Goal: Task Accomplishment & Management: Manage account settings

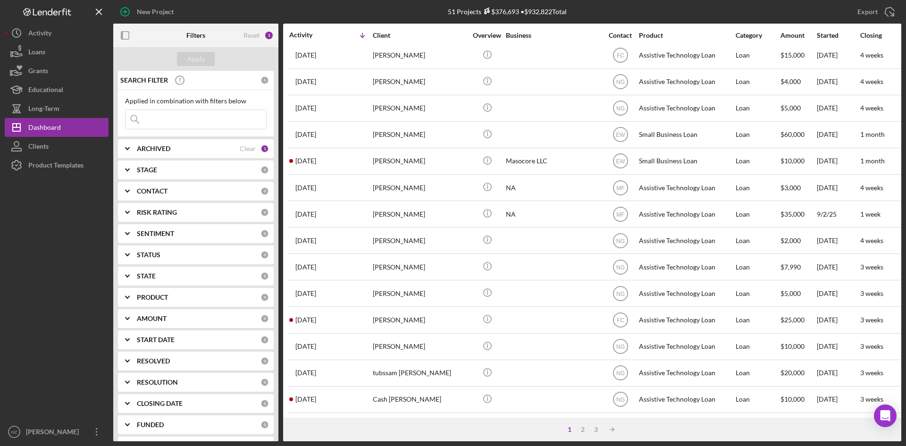
scroll to position [303, 0]
click at [583, 428] on div "2" at bounding box center [582, 429] width 13 height 8
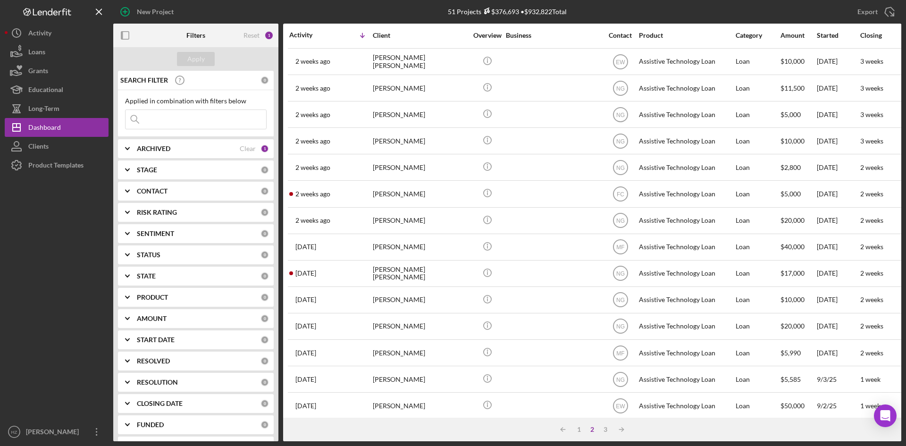
scroll to position [115, 0]
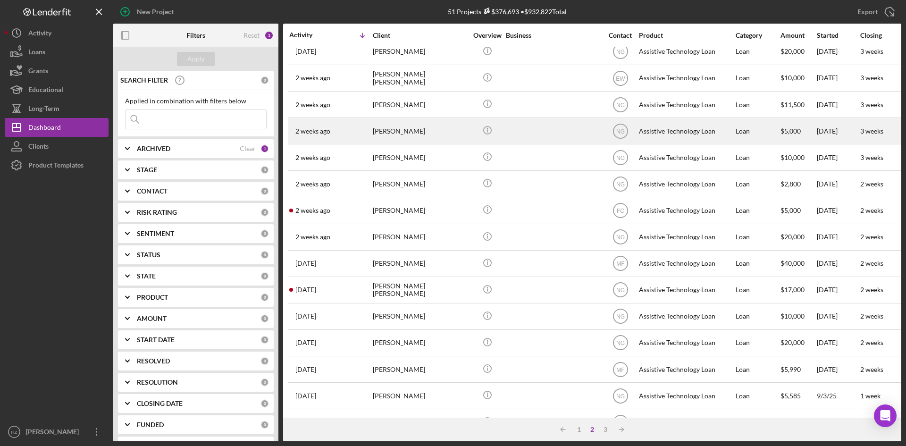
click at [407, 132] on div "[PERSON_NAME]" at bounding box center [420, 130] width 94 height 25
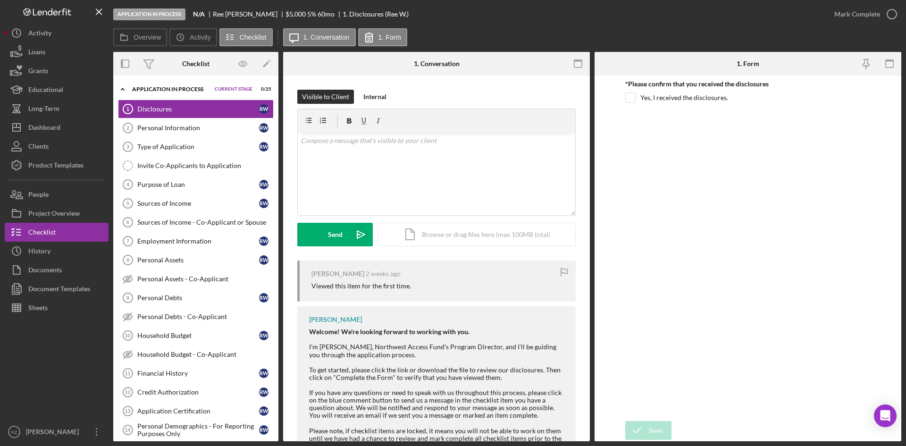
click at [124, 90] on polyline at bounding box center [122, 89] width 3 height 2
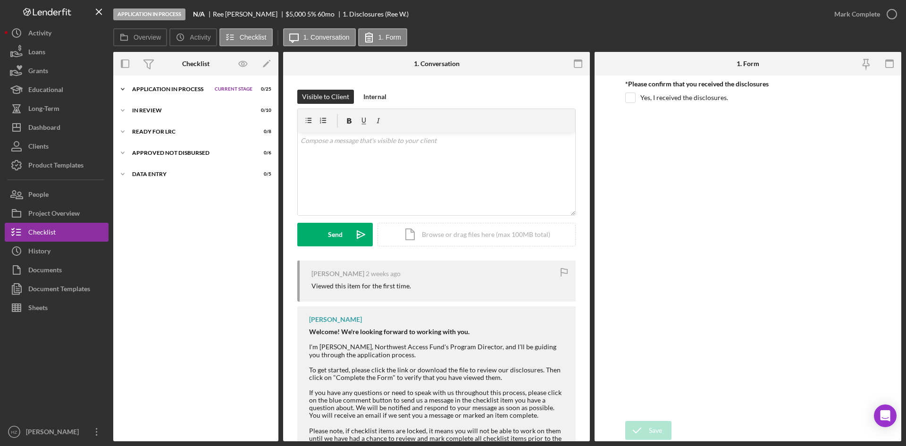
click at [123, 88] on icon "Icon/Expander" at bounding box center [122, 89] width 19 height 19
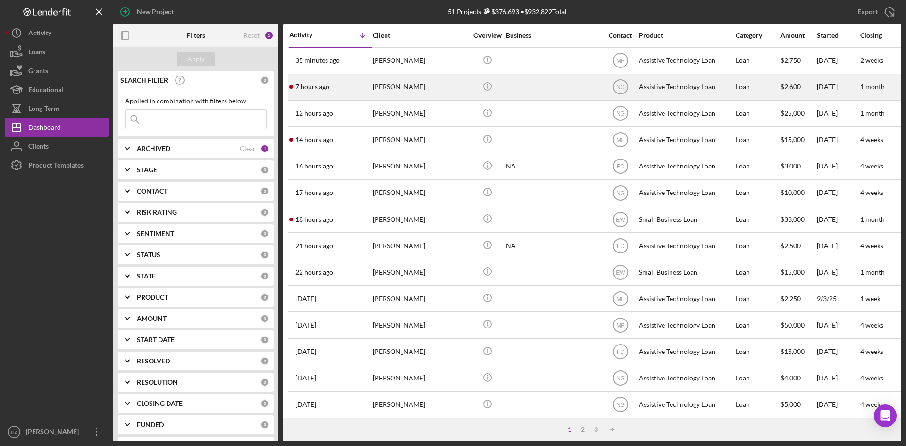
click at [405, 83] on div "[PERSON_NAME]" at bounding box center [420, 87] width 94 height 25
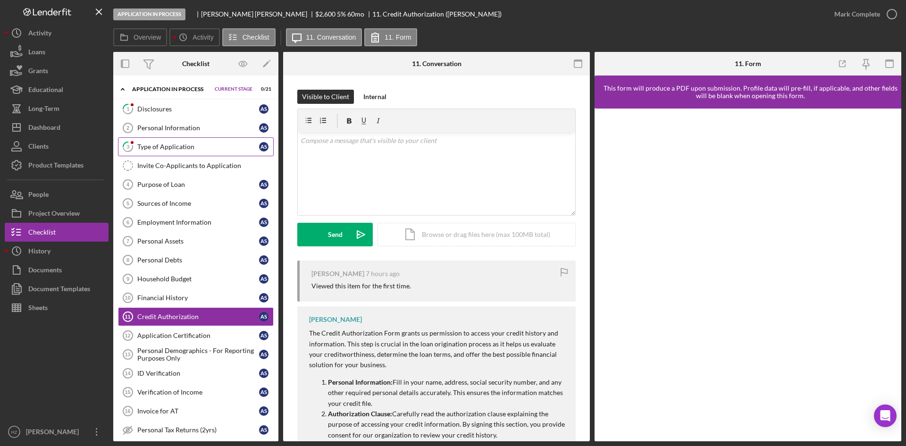
click at [169, 147] on div "Type of Application" at bounding box center [198, 147] width 122 height 8
